Goal: Transaction & Acquisition: Download file/media

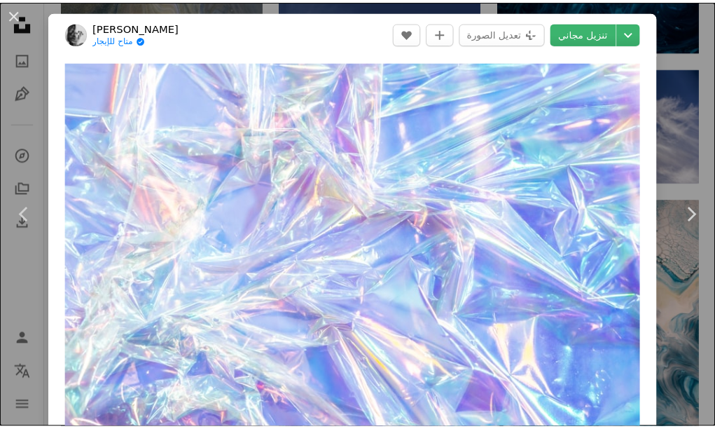
scroll to position [19, 0]
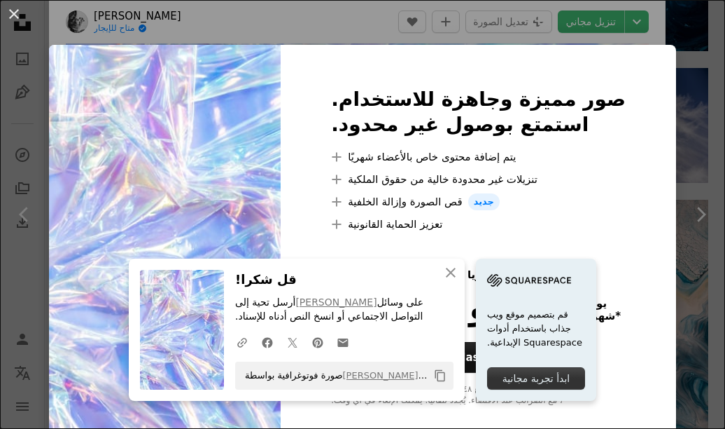
click at [588, 29] on div "An X shape An X shape يغلق قل شكرا! أرسل تحية إلى إيميلي [PERSON_NAME] على وسائ…" at bounding box center [362, 214] width 725 height 429
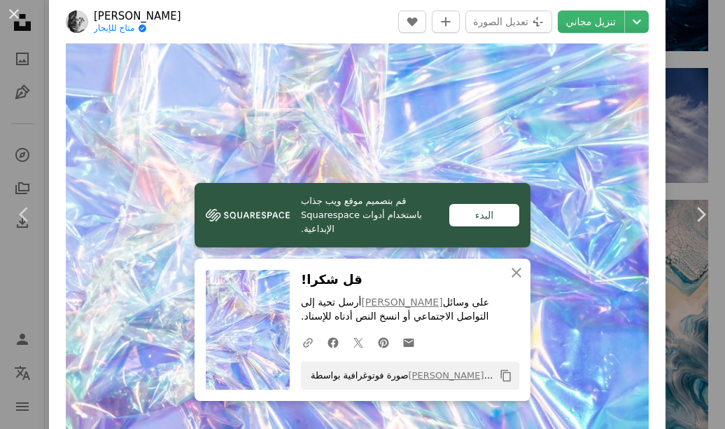
click at [469, 213] on div "البدء" at bounding box center [485, 215] width 70 height 22
click at [8, 11] on button "An X shape" at bounding box center [14, 14] width 17 height 17
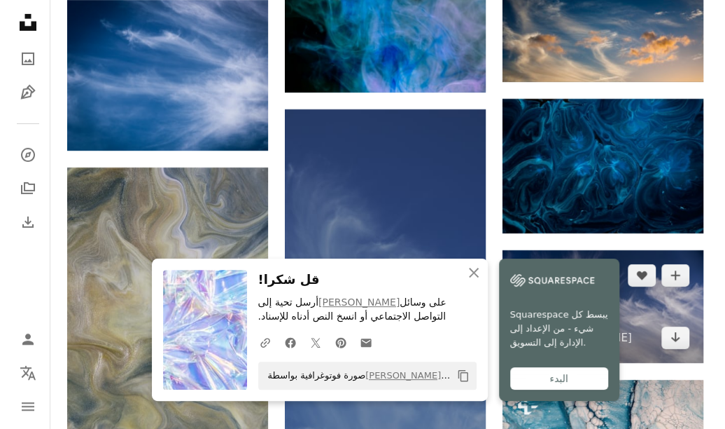
scroll to position [1888, 0]
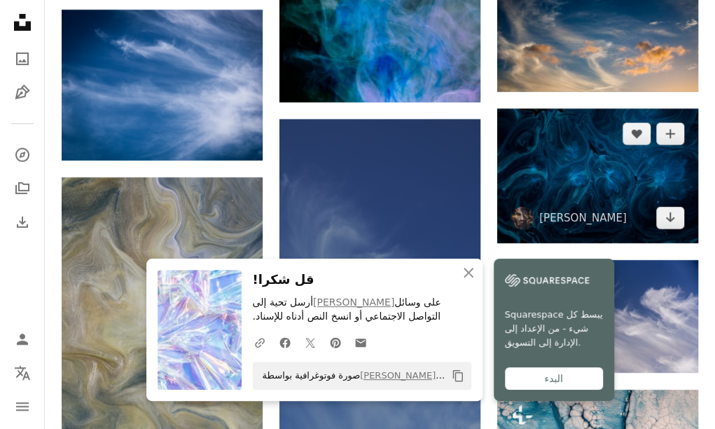
click at [548, 157] on img at bounding box center [597, 176] width 201 height 134
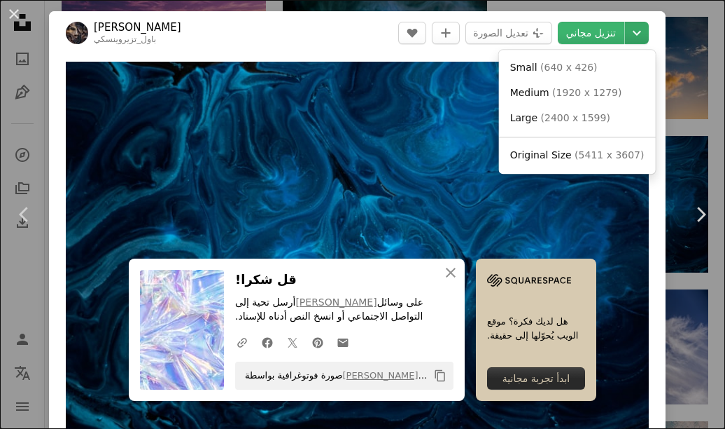
click at [626, 32] on icon "Chevron down" at bounding box center [637, 33] width 22 height 17
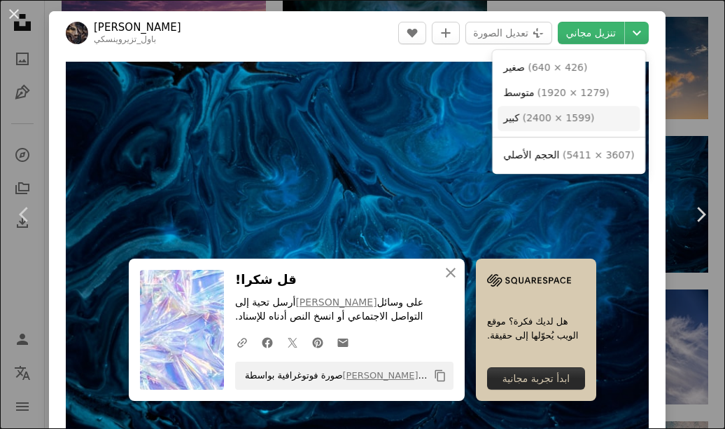
click at [552, 123] on font "2400 × 1599" at bounding box center [559, 117] width 64 height 11
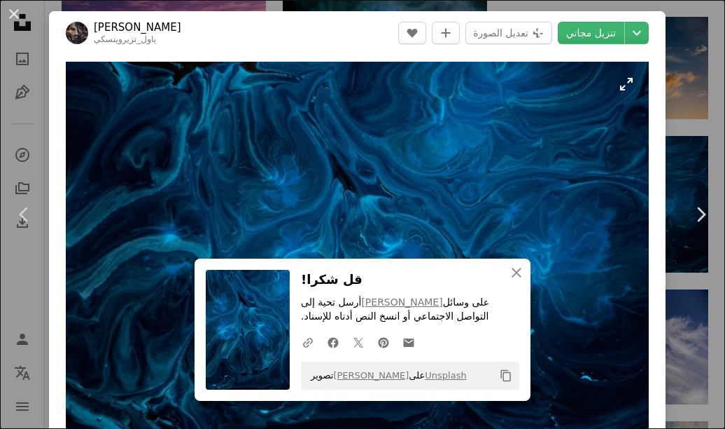
click at [603, 98] on img "قم بتكبير هذه الصورة" at bounding box center [357, 256] width 583 height 389
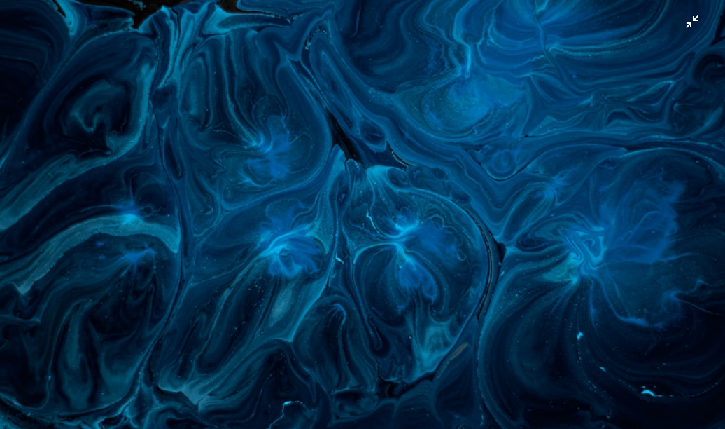
scroll to position [21, 0]
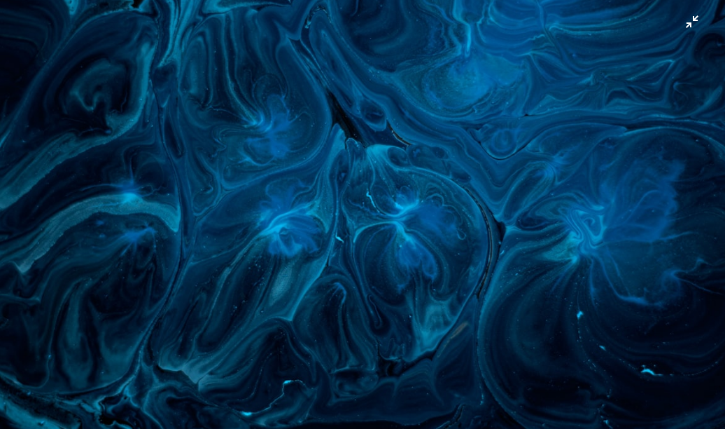
click at [574, 54] on img "Zoom out on this image" at bounding box center [362, 220] width 727 height 485
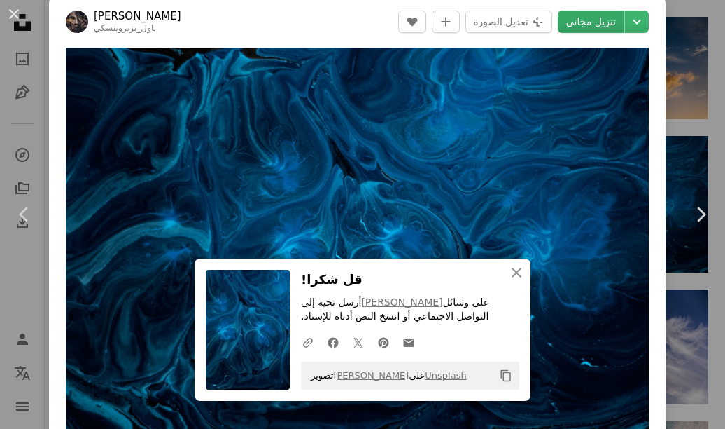
click at [575, 22] on font "تنزيل مجاني" at bounding box center [592, 21] width 50 height 11
click at [576, 25] on font "تنزيل مجاني" at bounding box center [592, 21] width 50 height 11
